Goal: Find specific page/section: Find specific page/section

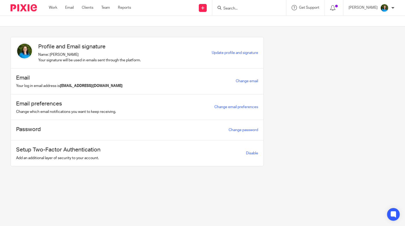
click at [259, 9] on input "Search" at bounding box center [247, 8] width 48 height 5
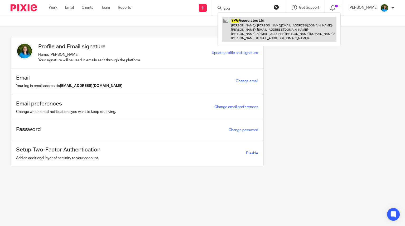
type input "ypg"
click at [252, 25] on link at bounding box center [279, 29] width 115 height 25
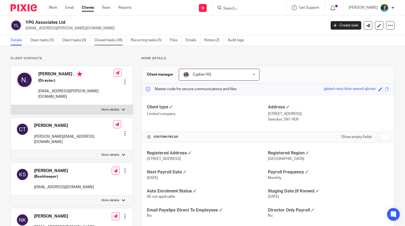
click at [109, 41] on link "Closed tasks (36)" at bounding box center [111, 40] width 32 height 10
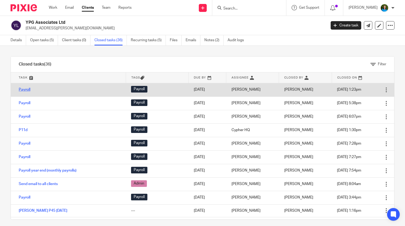
click at [26, 90] on link "Payroll" at bounding box center [25, 90] width 12 height 4
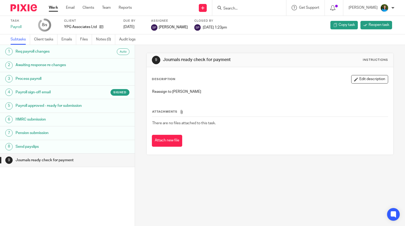
click at [26, 90] on h1 "Payroll sign-off email" at bounding box center [54, 92] width 76 height 8
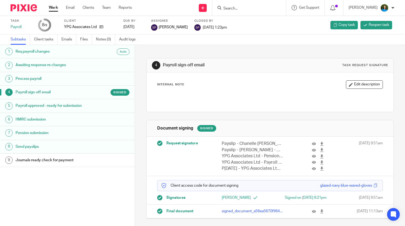
scroll to position [3, 0]
click at [102, 27] on icon at bounding box center [102, 27] width 4 height 4
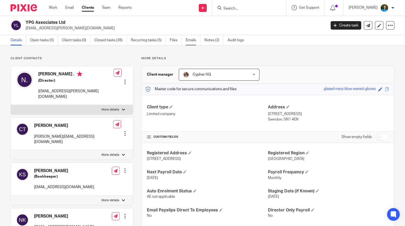
click at [191, 39] on link "Emails" at bounding box center [193, 40] width 15 height 10
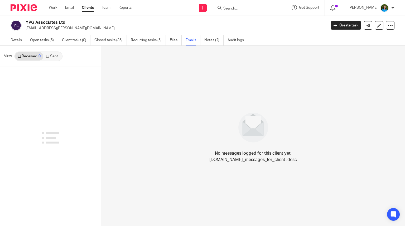
click at [51, 55] on link "Sent" at bounding box center [52, 56] width 18 height 8
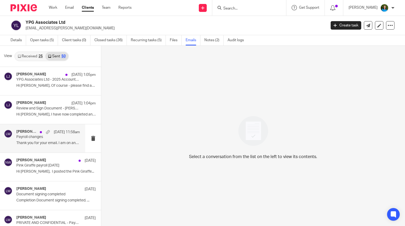
click at [35, 137] on p "Payroll changes" at bounding box center [41, 137] width 51 height 4
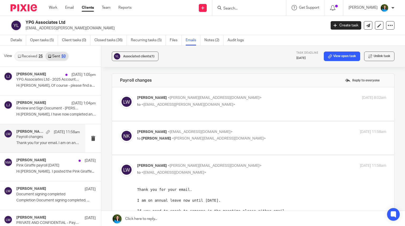
click at [223, 113] on div "Louise Williams <louise@cypherhq.co.uk> to <chanelle.kirkum@yourpinkgiraffe.com…" at bounding box center [253, 104] width 267 height 18
click at [174, 106] on span "<chanelle.kirkum@yourpinkgiraffe.com>" at bounding box center [188, 105] width 94 height 4
checkbox input "true"
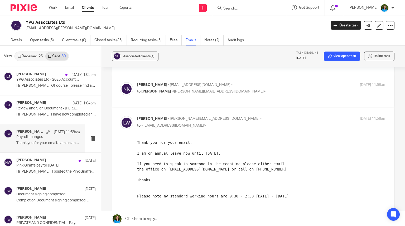
scroll to position [185, 0]
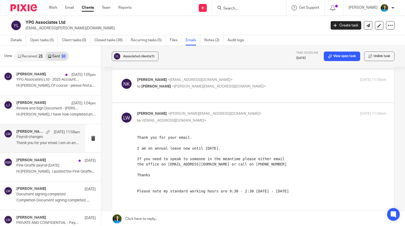
click at [183, 88] on div "Nel Kirkum <nel@yourpinkgiraffe.com> to Louise Williams <louise@cypherhq.co.uk>" at bounding box center [220, 83] width 166 height 12
checkbox input "true"
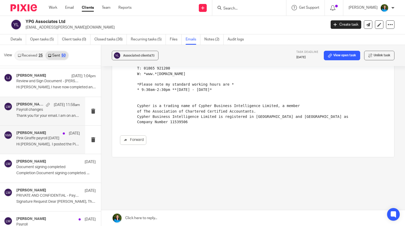
scroll to position [53, 0]
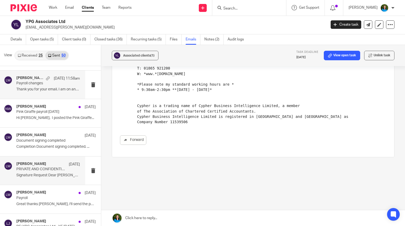
click at [52, 171] on p "PRIVATE AND CONFIDENTIAL - Payroll for Approval" at bounding box center [41, 169] width 51 height 4
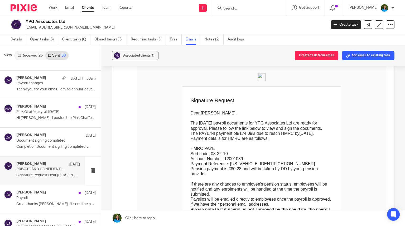
scroll to position [79, 0]
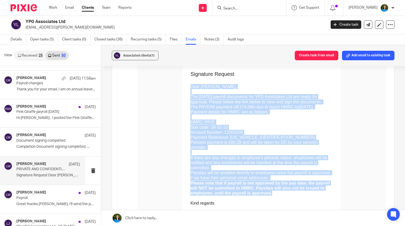
drag, startPoint x: 160, startPoint y: 86, endPoint x: 355, endPoint y: 180, distance: 215.7
click at [333, 180] on td "Dear Nel, The July 2025 payroll documents for YPG Associates Ltd are ready for …" at bounding box center [262, 149] width 143 height 144
copy td "Dear Nel, The July 2025 payroll documents for YPG Associates Ltd are ready for …"
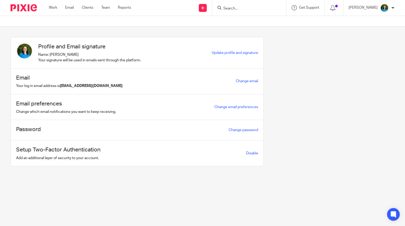
click at [241, 6] on input "Search" at bounding box center [247, 8] width 48 height 5
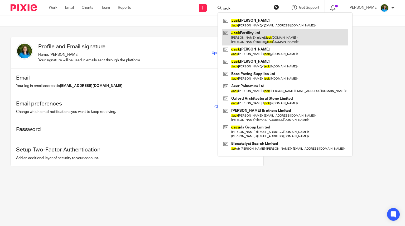
type input "jack"
click at [257, 36] on link at bounding box center [285, 37] width 127 height 16
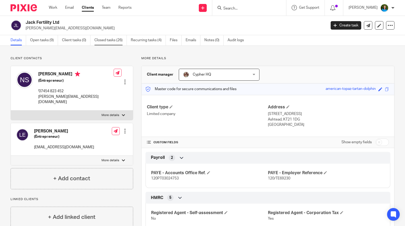
click at [104, 39] on link "Closed tasks (26)" at bounding box center [111, 40] width 32 height 10
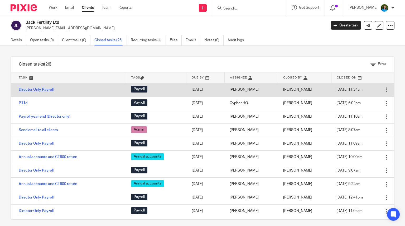
click at [48, 90] on link "Director Only Payroll" at bounding box center [36, 90] width 35 height 4
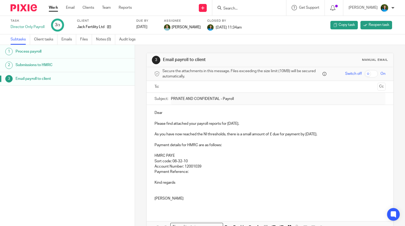
click at [49, 80] on h1 "Email payroll to client" at bounding box center [54, 79] width 76 height 8
click at [71, 37] on link "Emails" at bounding box center [69, 39] width 15 height 10
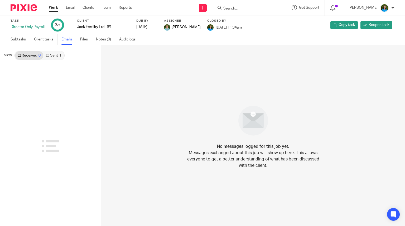
click at [58, 53] on link "Sent 1" at bounding box center [53, 55] width 21 height 8
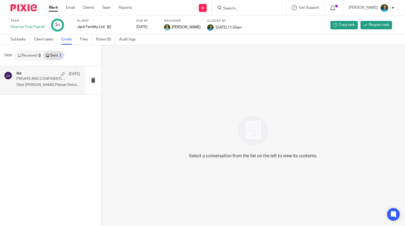
click at [43, 79] on p "PRIVATE AND CONFIDENTIAL - Payroll" at bounding box center [41, 79] width 51 height 4
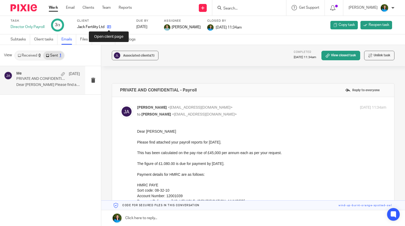
click at [110, 29] on icon at bounding box center [109, 27] width 4 height 4
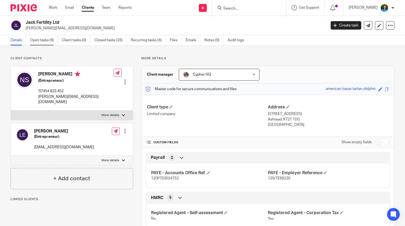
click at [43, 39] on link "Open tasks (9)" at bounding box center [44, 40] width 28 height 10
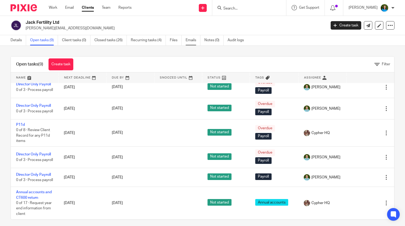
click at [193, 40] on link "Emails" at bounding box center [193, 40] width 15 height 10
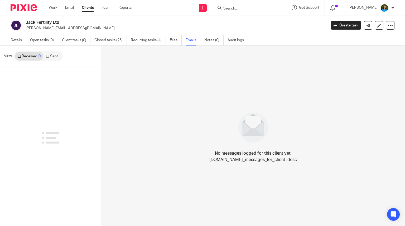
click at [51, 55] on link "Sent" at bounding box center [52, 56] width 18 height 8
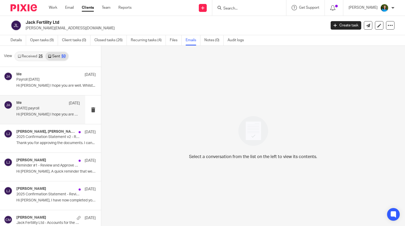
click at [38, 111] on div "Me [DATE] [DATE] payroll Hi [PERSON_NAME] I hope you are well. Whilst..." at bounding box center [48, 110] width 64 height 18
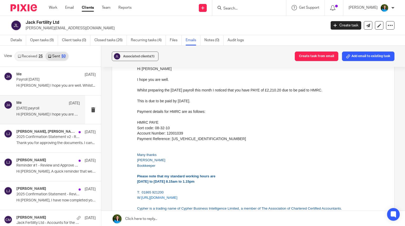
scroll to position [26, 0]
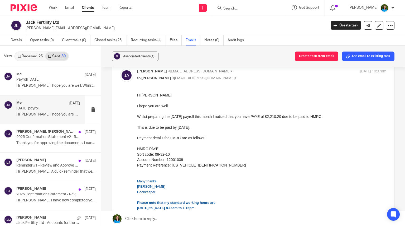
drag, startPoint x: 273, startPoint y: 187, endPoint x: 188, endPoint y: 115, distance: 111.8
drag, startPoint x: 273, startPoint y: 186, endPoint x: 203, endPoint y: 99, distance: 111.6
drag, startPoint x: 137, startPoint y: 94, endPoint x: 340, endPoint y: 168, distance: 215.8
click at [340, 168] on div "Hi [PERSON_NAME] I hope you are well. Whilst preparing the [DATE] payroll this …" at bounding box center [261, 172] width 249 height 161
copy div
